Goal: Check status: Check status

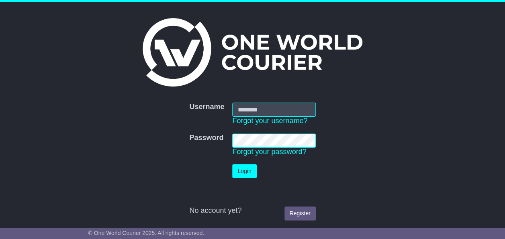
type input "**********"
click at [247, 168] on button "Login" at bounding box center [244, 171] width 24 height 14
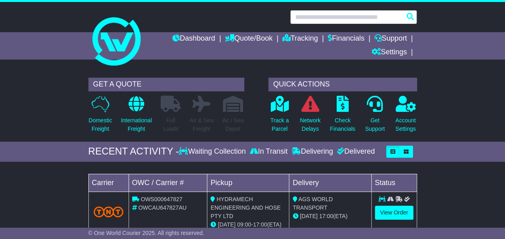
click at [331, 18] on input "text" at bounding box center [353, 17] width 127 height 14
paste input "**********"
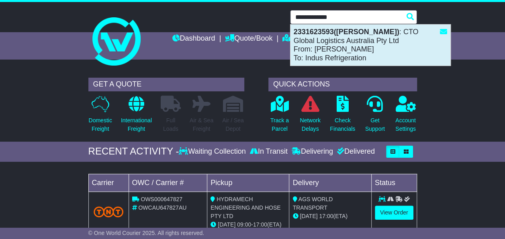
click at [354, 35] on strong "2331623593([PERSON_NAME])" at bounding box center [347, 32] width 106 height 8
type input "**********"
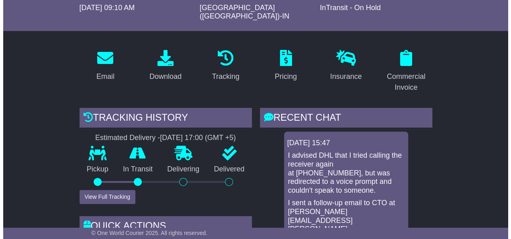
scroll to position [161, 0]
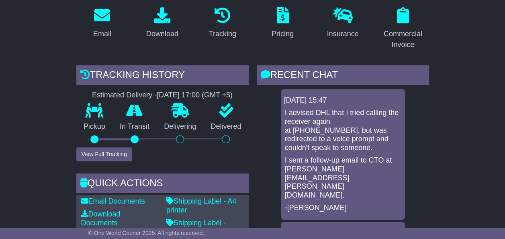
click at [94, 135] on div at bounding box center [94, 139] width 8 height 8
click at [101, 147] on button "View Full Tracking" at bounding box center [104, 154] width 56 height 14
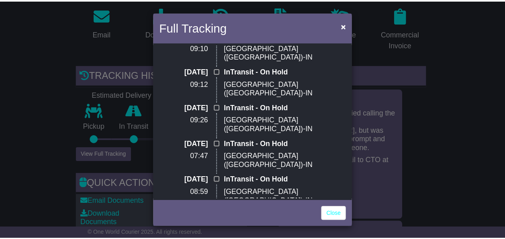
scroll to position [0, 0]
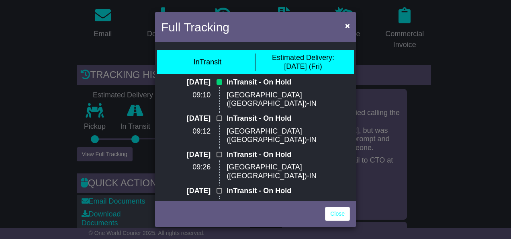
click at [39, 114] on div "Full Tracking × InTransit Estimated Delivery: 12 Sep (Fri) 17 Sep 2025 09:10 In…" at bounding box center [255, 119] width 511 height 239
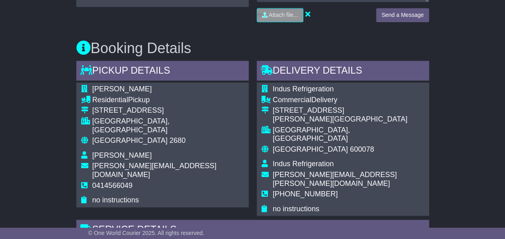
scroll to position [442, 0]
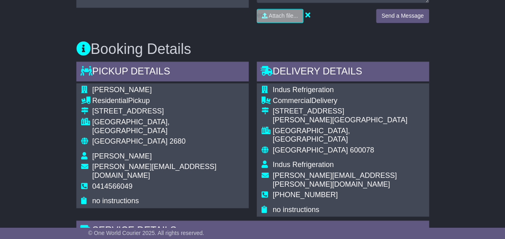
click at [422, 107] on div "Plot No.6, VRB Avenue, VRB Complex, 1st Floor" at bounding box center [348, 111] width 151 height 9
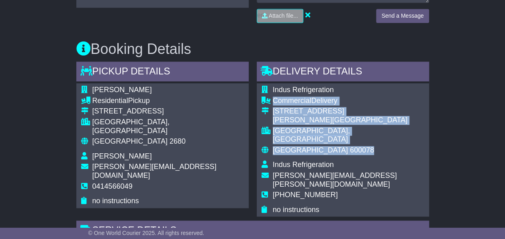
drag, startPoint x: 314, startPoint y: 131, endPoint x: 273, endPoint y: 88, distance: 58.8
click at [273, 89] on tbody "Indus Refrigeration Commercial Delivery Plot No.6, VRB Avenue, VRB Complex, 1st…" at bounding box center [342, 150] width 163 height 128
click at [365, 127] on div "CHENNAI, TN" at bounding box center [348, 135] width 151 height 17
